Goal: Transaction & Acquisition: Subscribe to service/newsletter

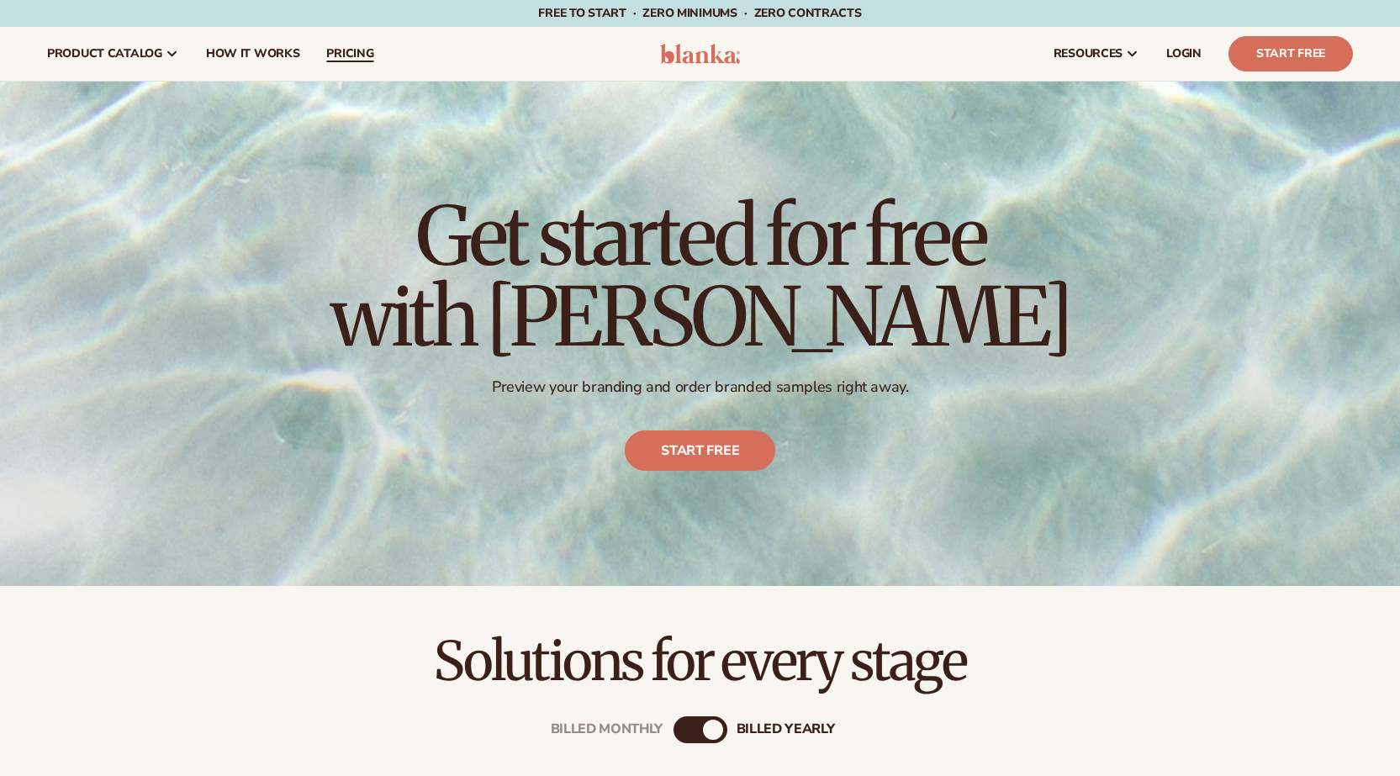
click at [349, 51] on span "pricing" at bounding box center [349, 53] width 47 height 13
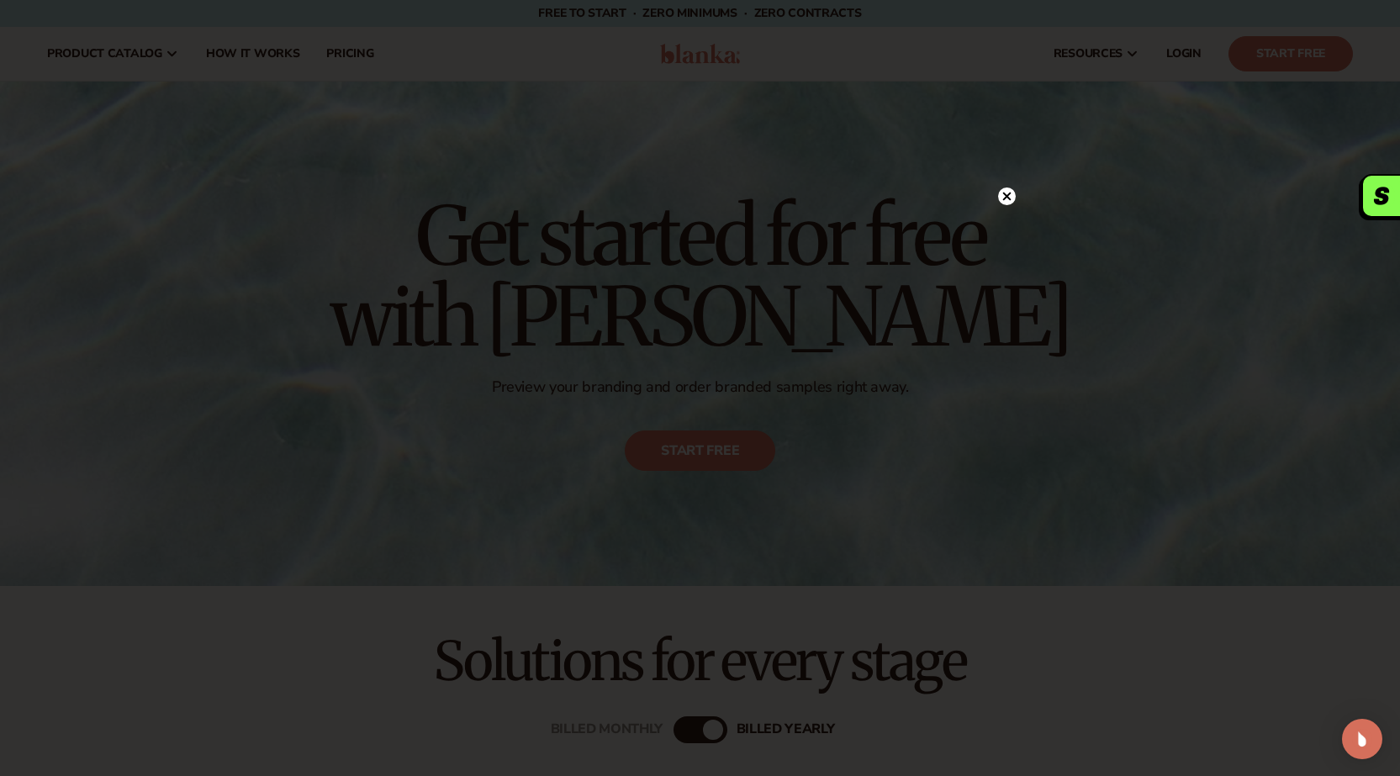
click at [1010, 192] on icon at bounding box center [1006, 196] width 8 height 8
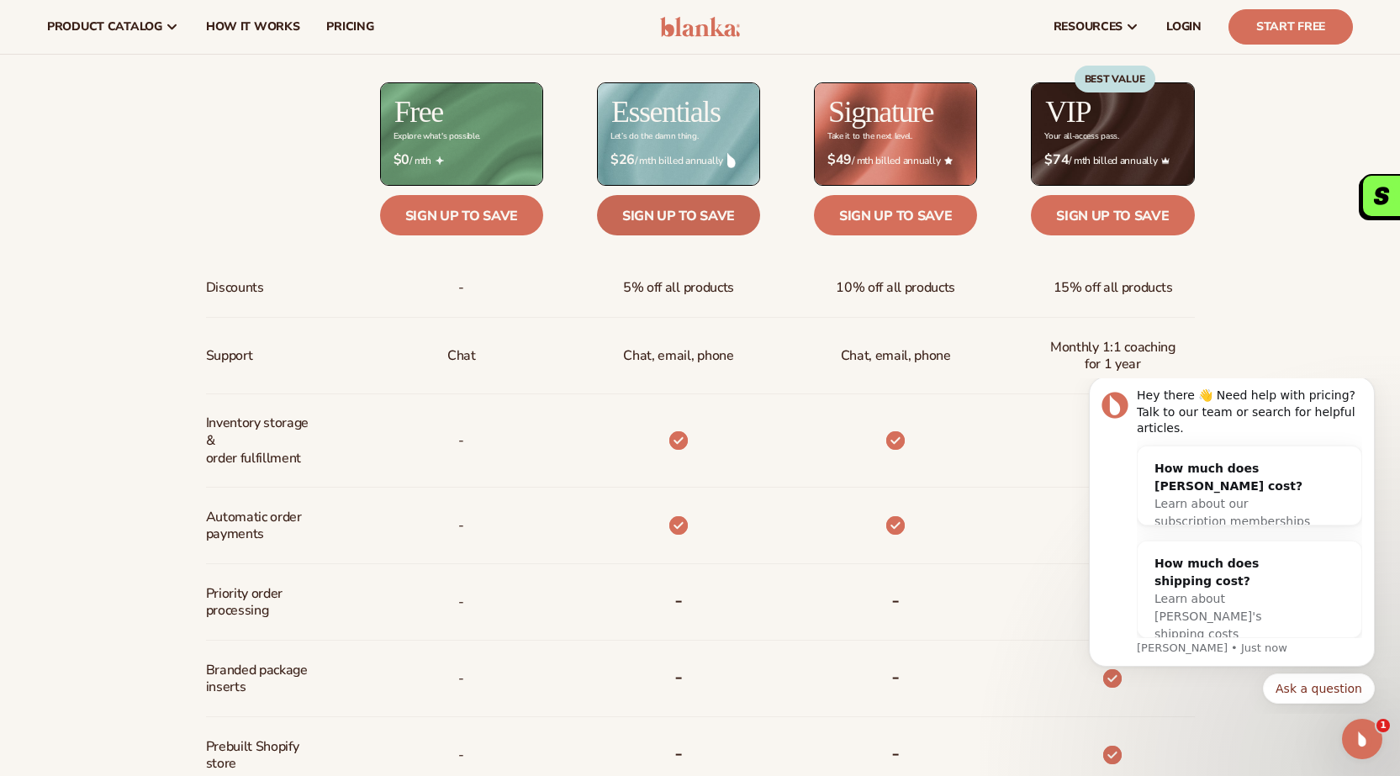
click at [651, 212] on link "Sign up to save" at bounding box center [678, 215] width 163 height 40
